Goal: Task Accomplishment & Management: Use online tool/utility

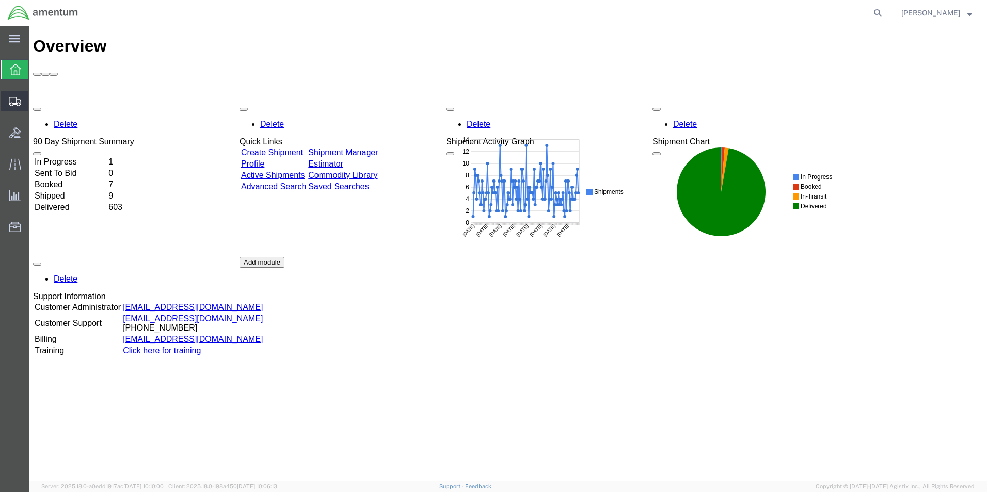
click at [0, 0] on span "Shipment Manager" at bounding box center [0, 0] width 0 height 0
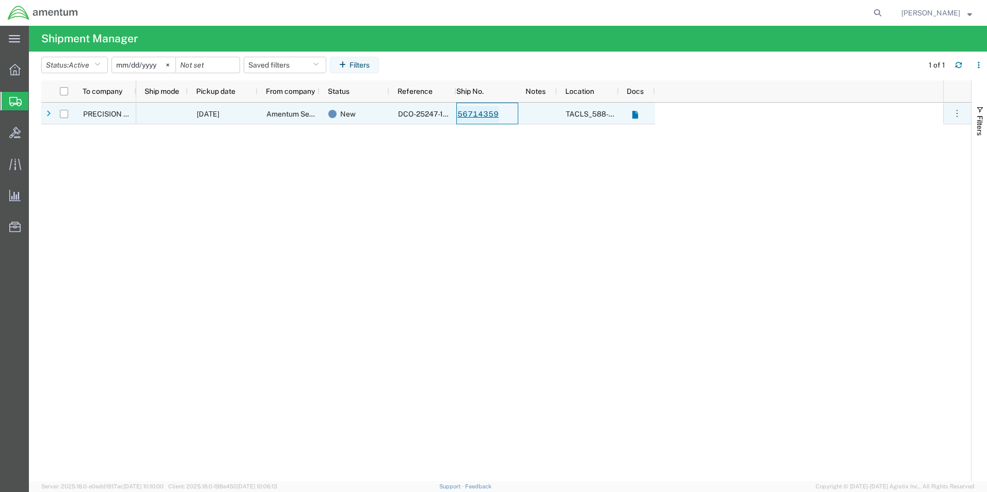
click at [476, 112] on link "56714359" at bounding box center [478, 114] width 42 height 17
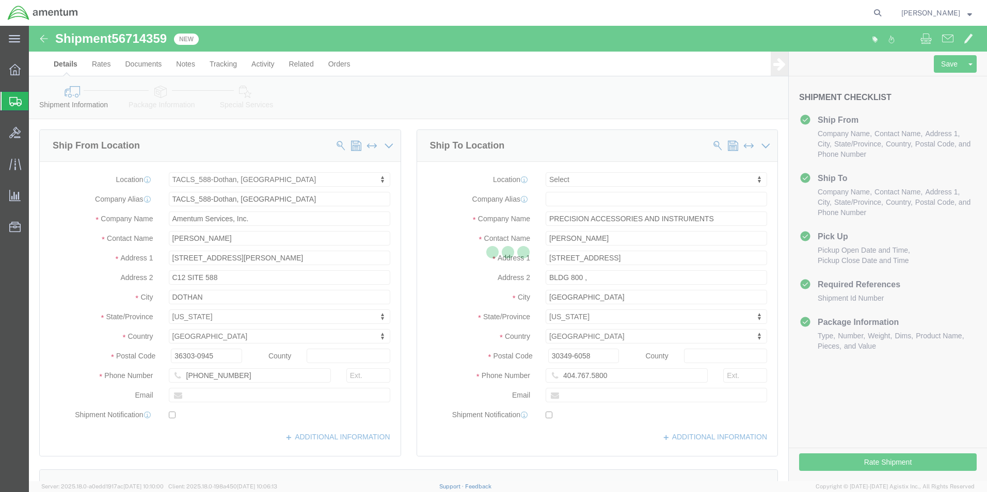
select select "42706"
select select
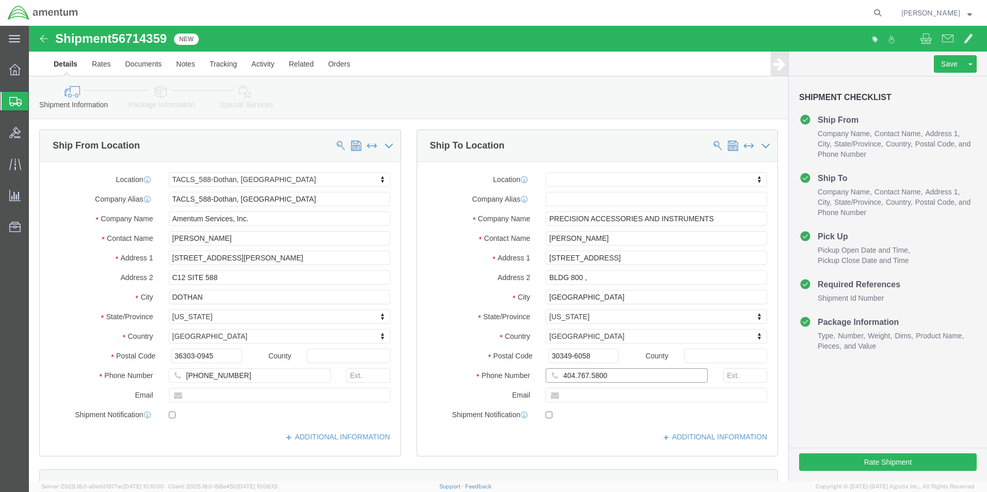
click input "404.767.5800"
type input "404-767-5800"
click button "Rate Shipment"
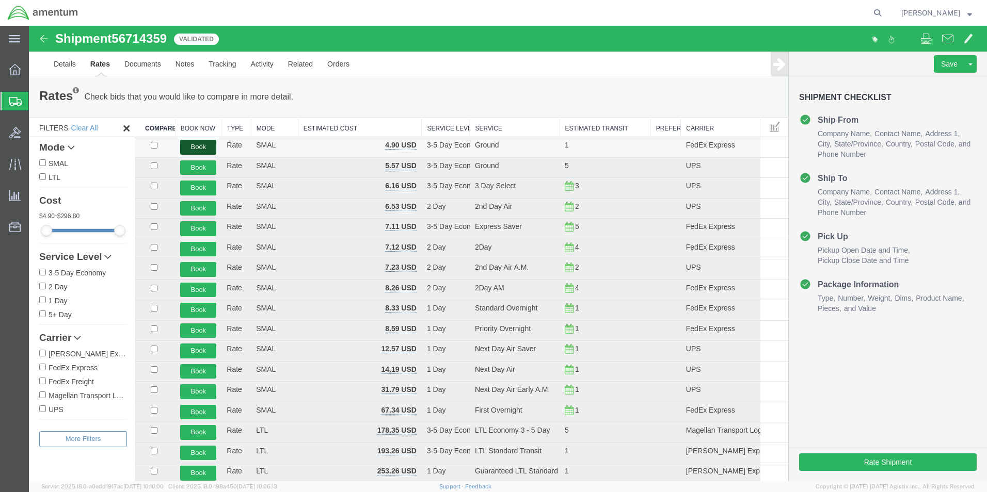
click at [187, 146] on button "Book" at bounding box center [198, 147] width 36 height 15
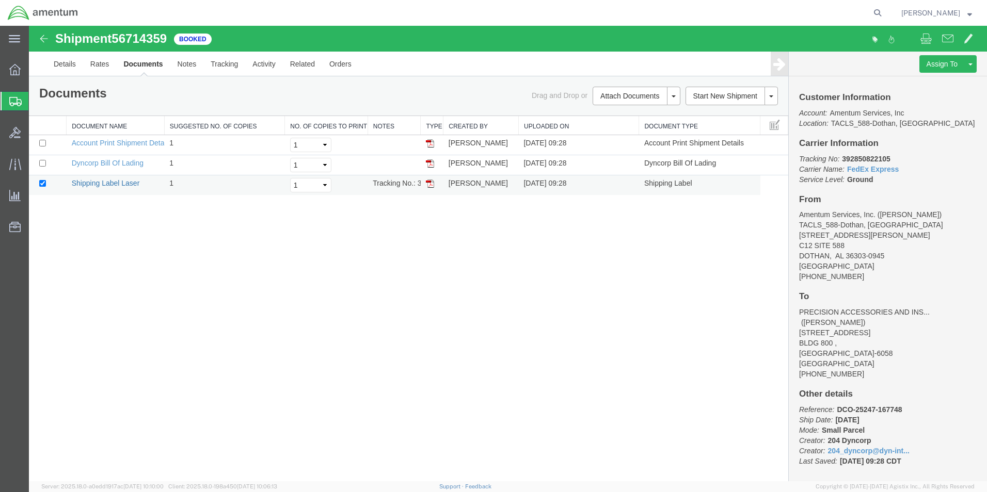
click at [95, 181] on link "Shipping Label Laser" at bounding box center [106, 183] width 68 height 8
click at [0, 0] on span "Shipment Manager" at bounding box center [0, 0] width 0 height 0
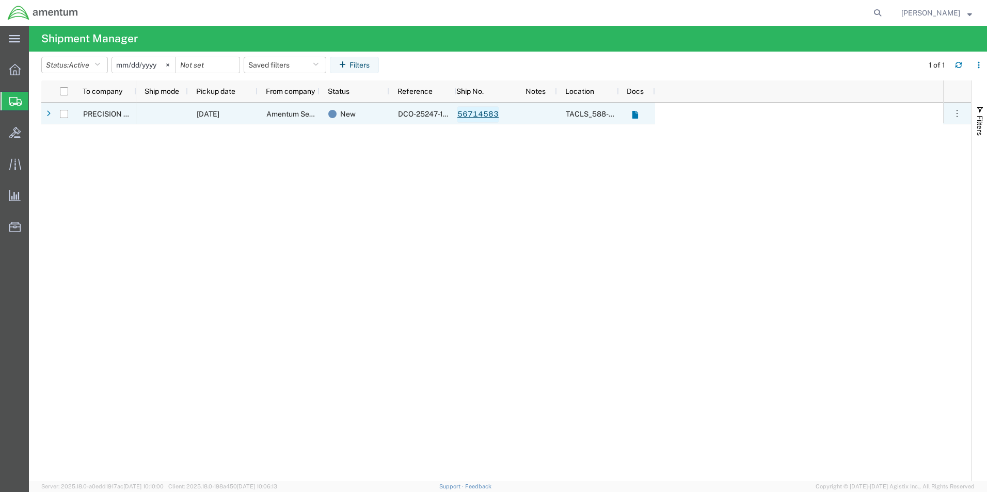
click at [473, 113] on link "56714583" at bounding box center [478, 114] width 42 height 17
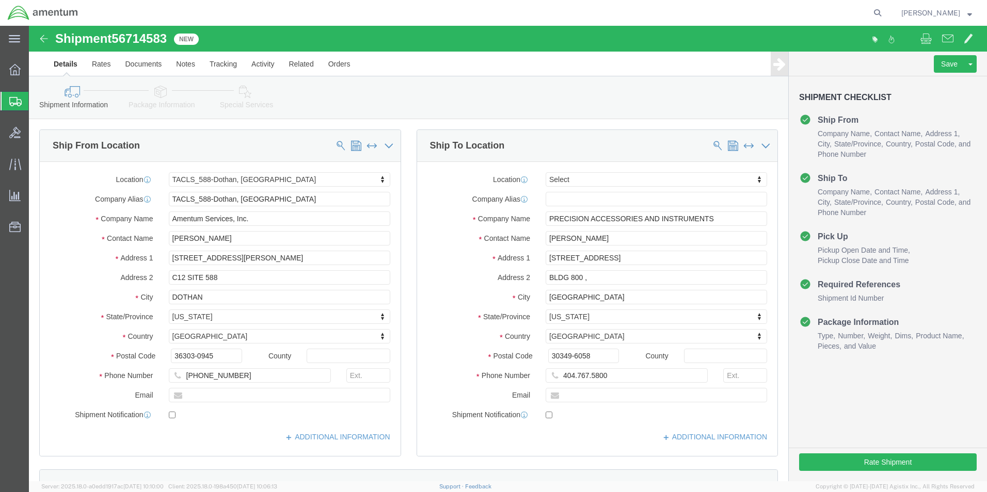
select select "42706"
select select
click input "404.767.5800"
type input "404-767-5800"
click button "Rate Shipment"
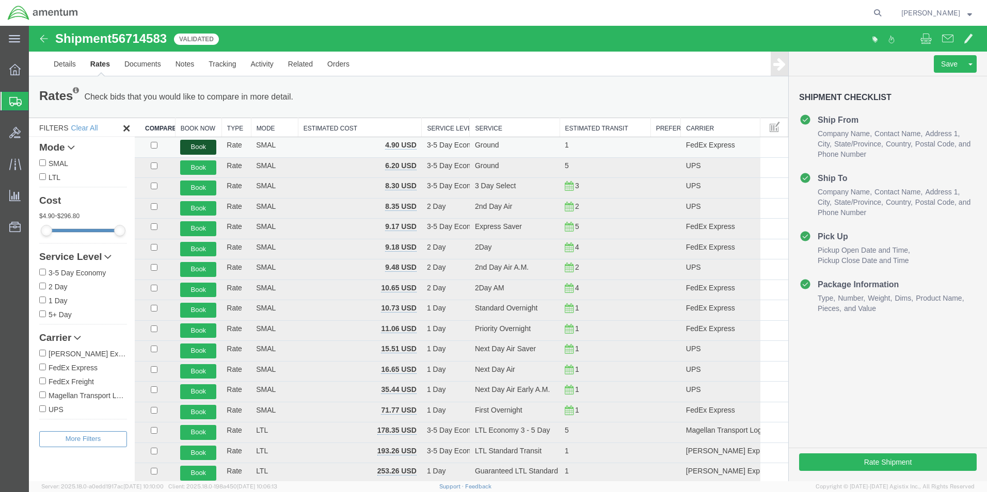
click at [202, 146] on button "Book" at bounding box center [198, 147] width 36 height 15
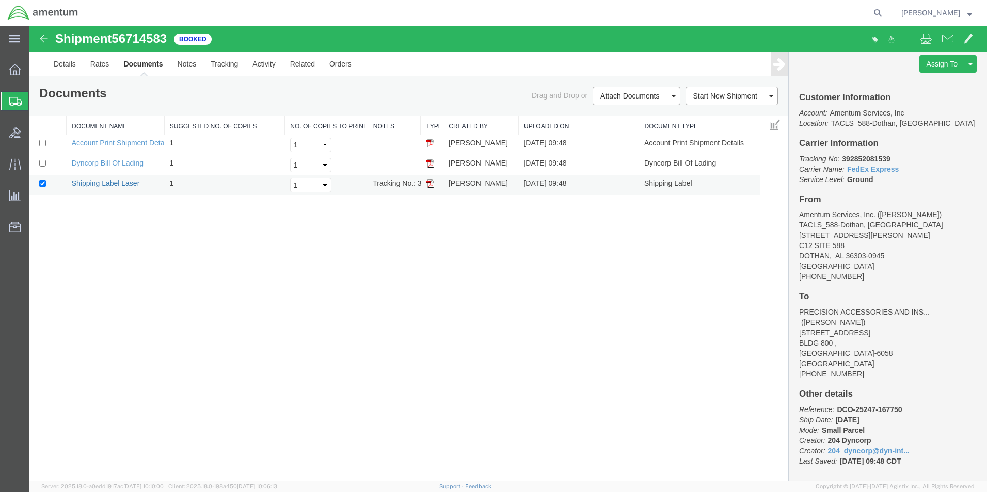
click at [111, 181] on link "Shipping Label Laser" at bounding box center [106, 183] width 68 height 8
